Goal: Transaction & Acquisition: Purchase product/service

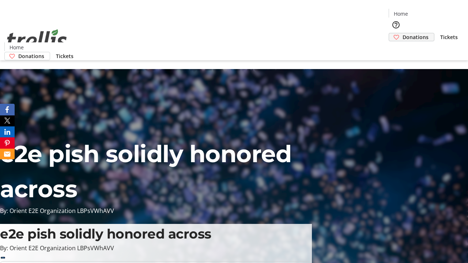
click at [403, 33] on span "Donations" at bounding box center [416, 37] width 26 height 8
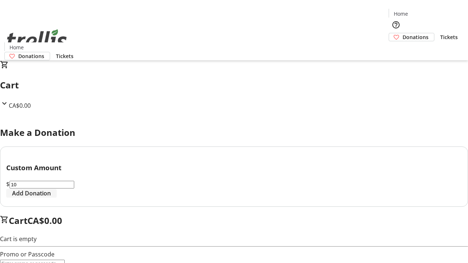
click at [51, 198] on span "Add Donation" at bounding box center [31, 193] width 39 height 9
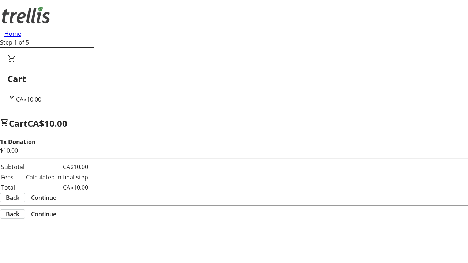
select select "CA"
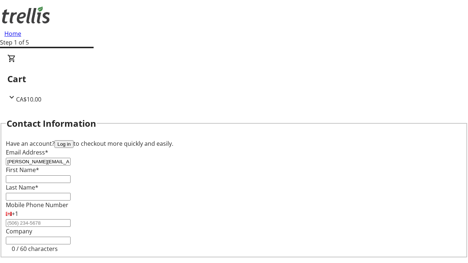
type input "[PERSON_NAME][EMAIL_ADDRESS][DOMAIN_NAME]"
type input "[PERSON_NAME]"
type input "Morar"
type input "[STREET_ADDRESS][PERSON_NAME]"
type input "Kelowna"
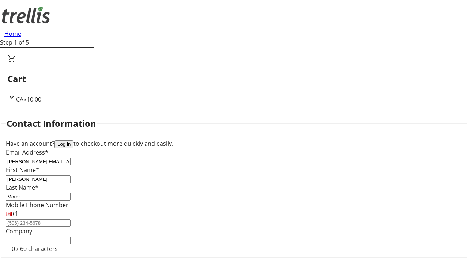
select select "BC"
type input "Kelowna"
type input "V1Y 0C2"
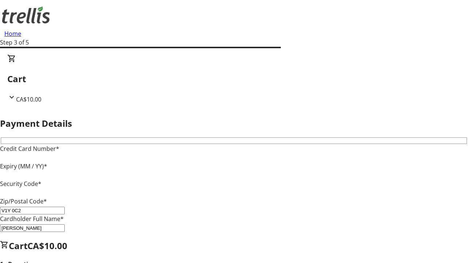
type input "V1Y 0C2"
